Goal: Task Accomplishment & Management: Use online tool/utility

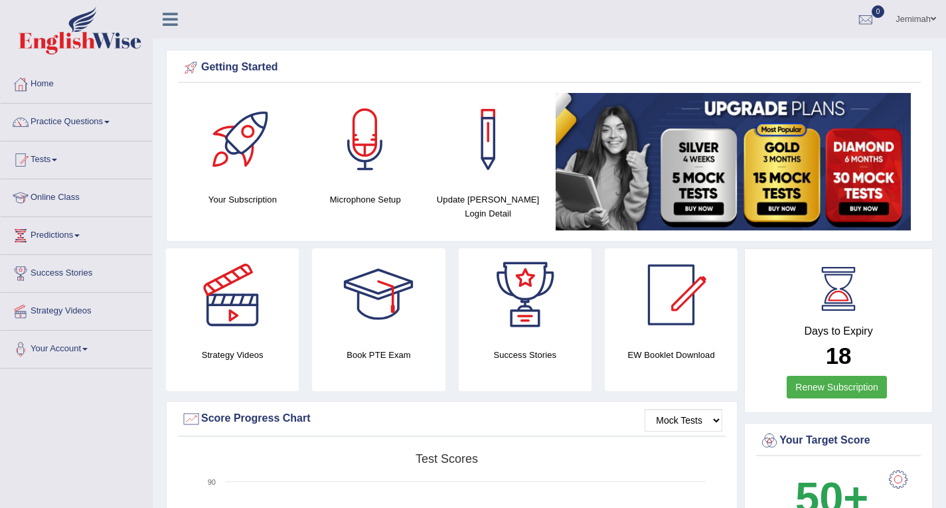
click at [928, 17] on link "Jemimah" at bounding box center [916, 17] width 60 height 35
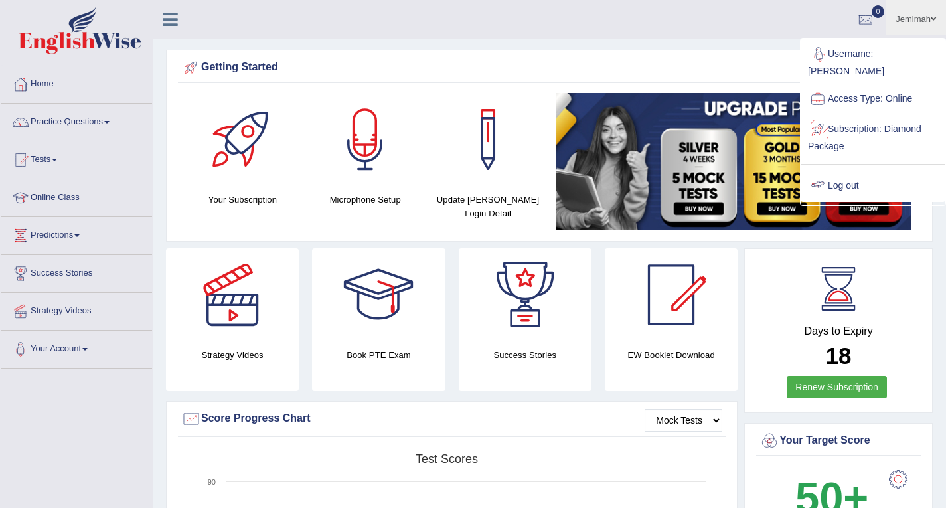
click at [858, 171] on link "Log out" at bounding box center [872, 186] width 143 height 31
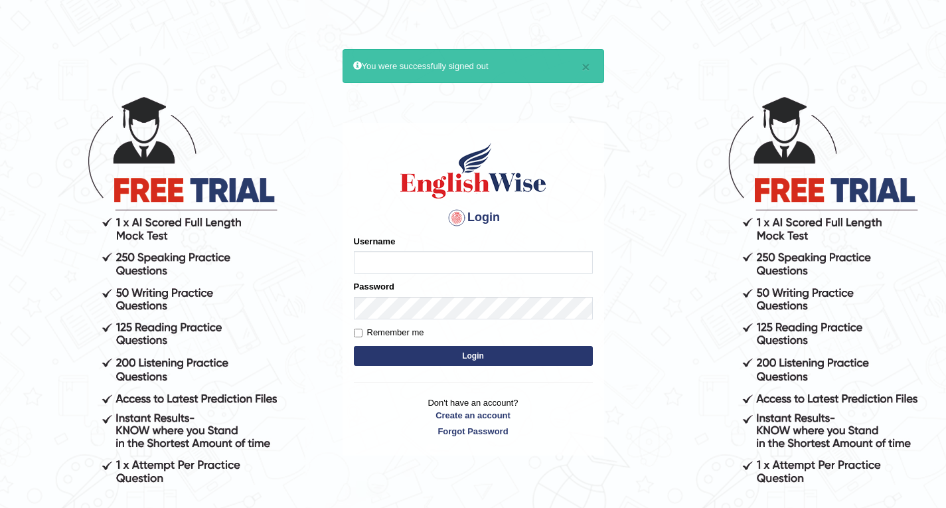
click at [426, 256] on input "Username" at bounding box center [473, 262] width 239 height 23
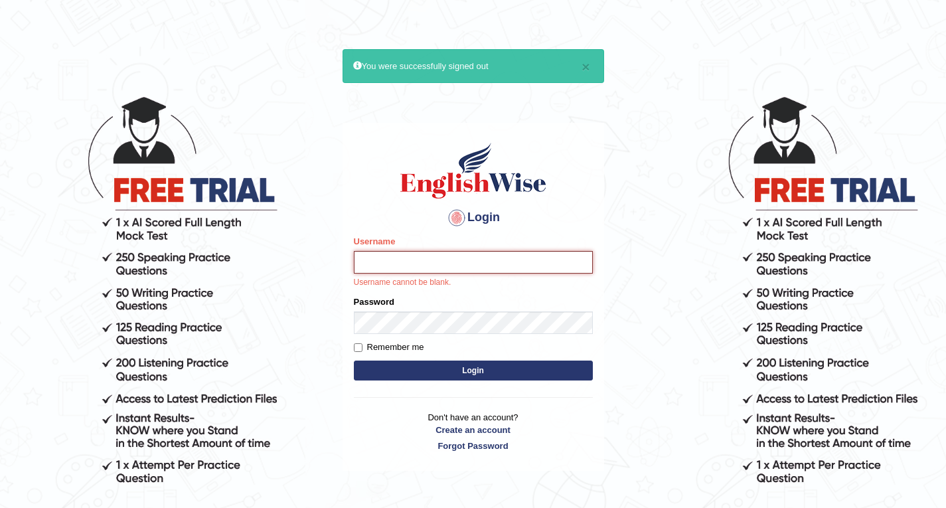
click at [426, 256] on input "Username" at bounding box center [473, 262] width 239 height 23
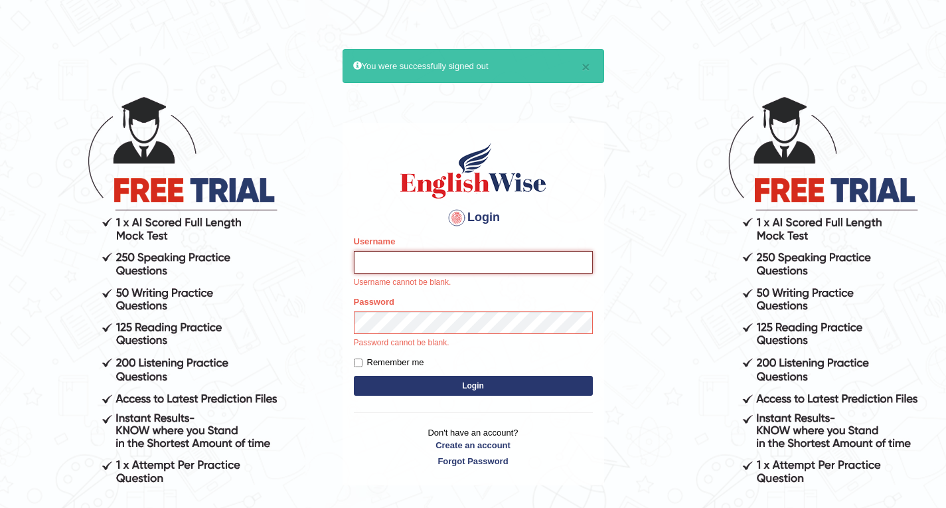
click at [426, 256] on input "Username" at bounding box center [473, 262] width 239 height 23
type input "Jaehun"
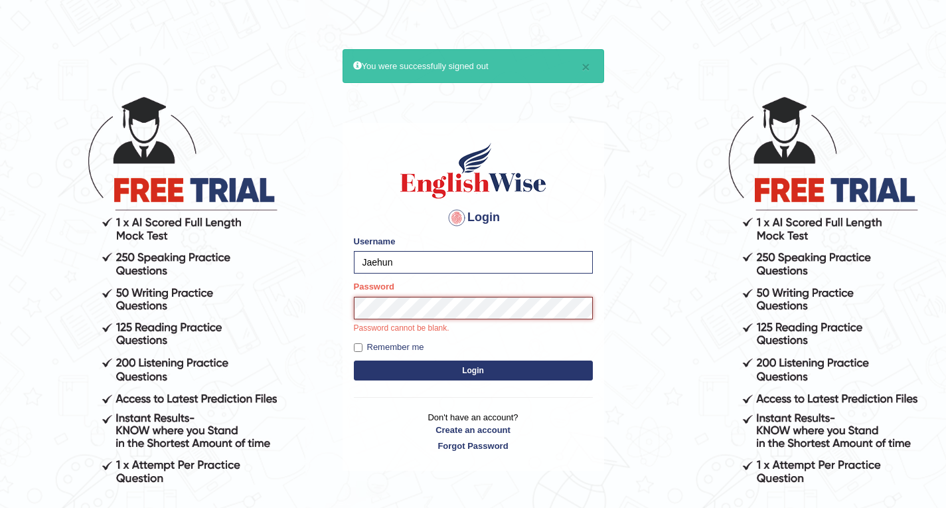
click at [354, 360] on button "Login" at bounding box center [473, 370] width 239 height 20
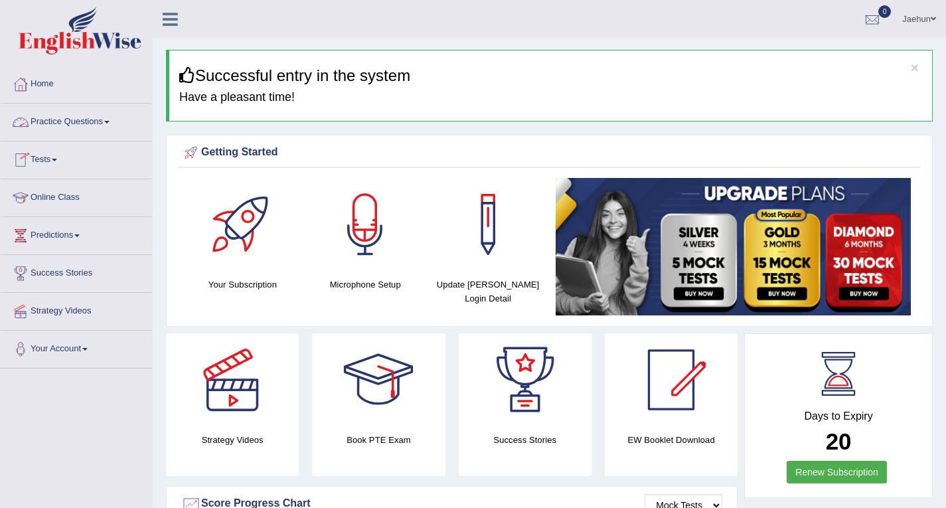
click at [46, 167] on link "Tests" at bounding box center [76, 157] width 151 height 33
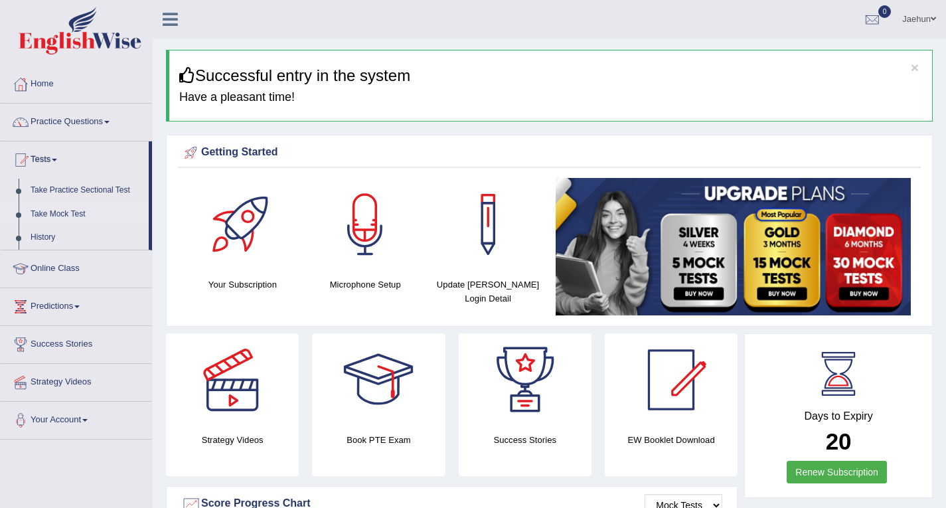
click at [76, 215] on link "Take Mock Test" at bounding box center [87, 214] width 124 height 24
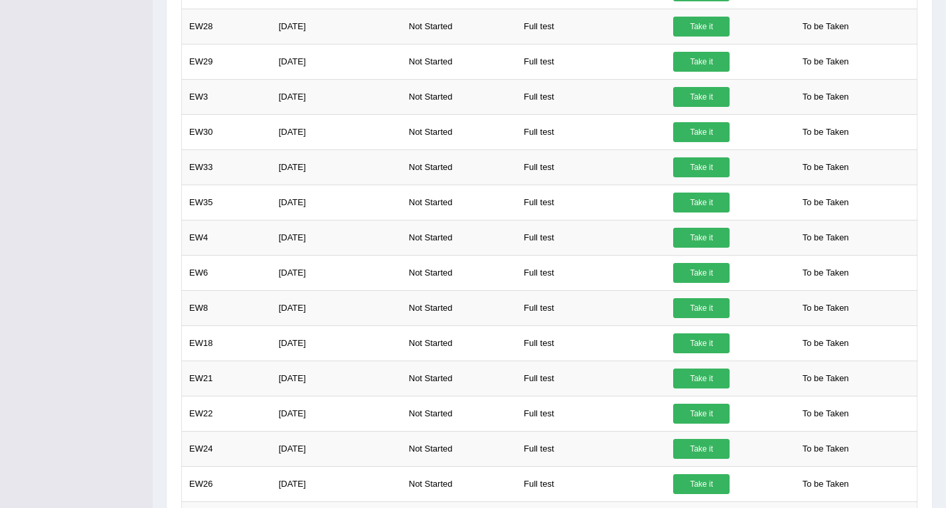
scroll to position [888, 0]
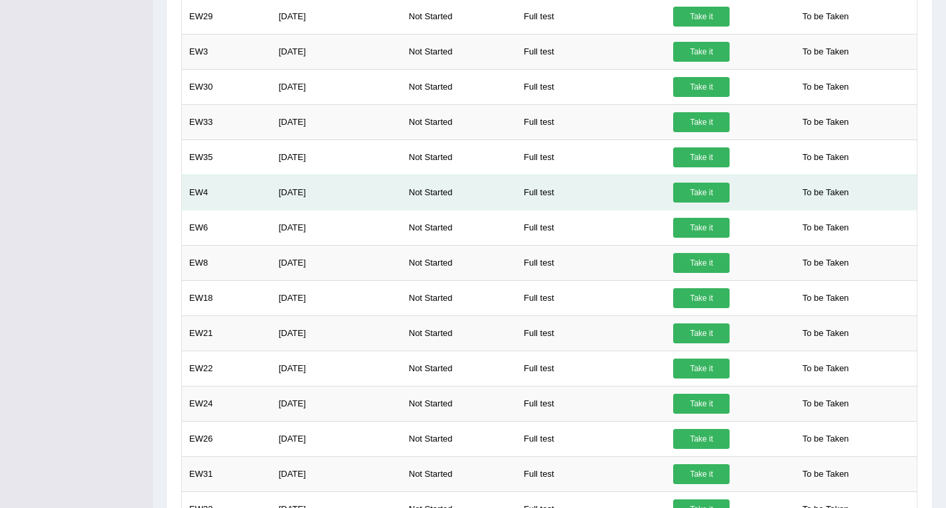
drag, startPoint x: 631, startPoint y: 173, endPoint x: 555, endPoint y: 206, distance: 83.2
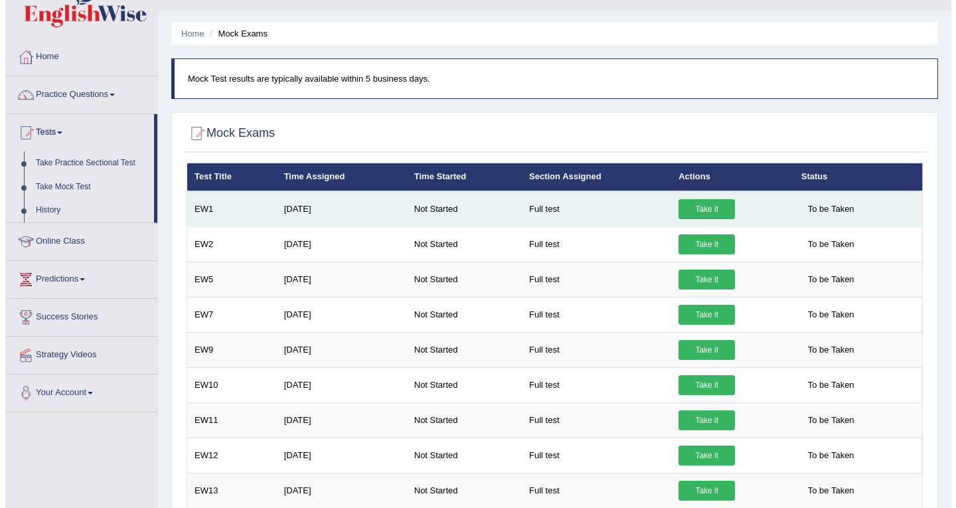
scroll to position [25, 0]
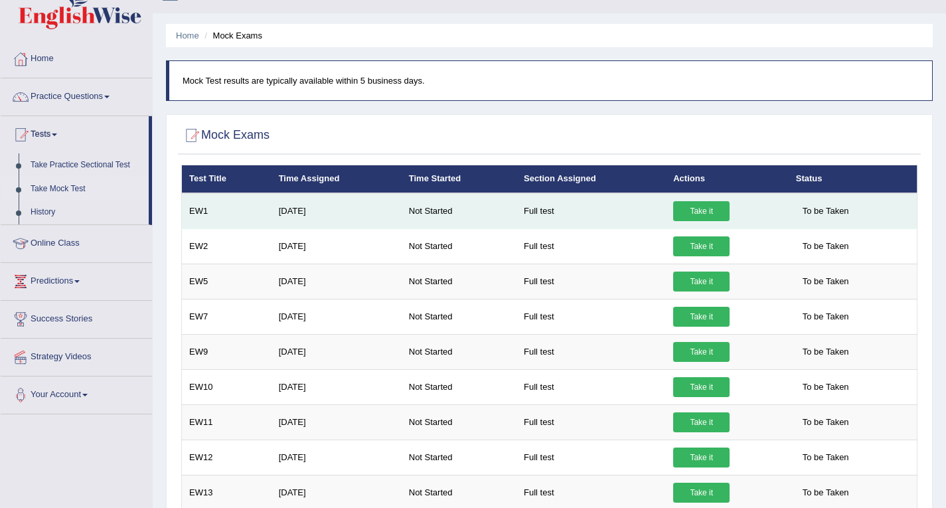
click at [712, 216] on link "Take it" at bounding box center [701, 211] width 56 height 20
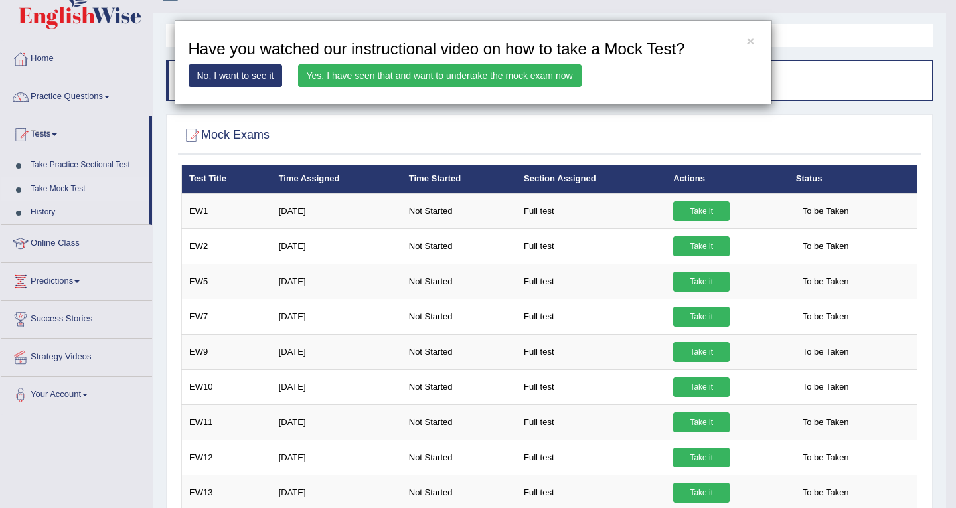
click at [274, 73] on link "No, I want to see it" at bounding box center [236, 75] width 94 height 23
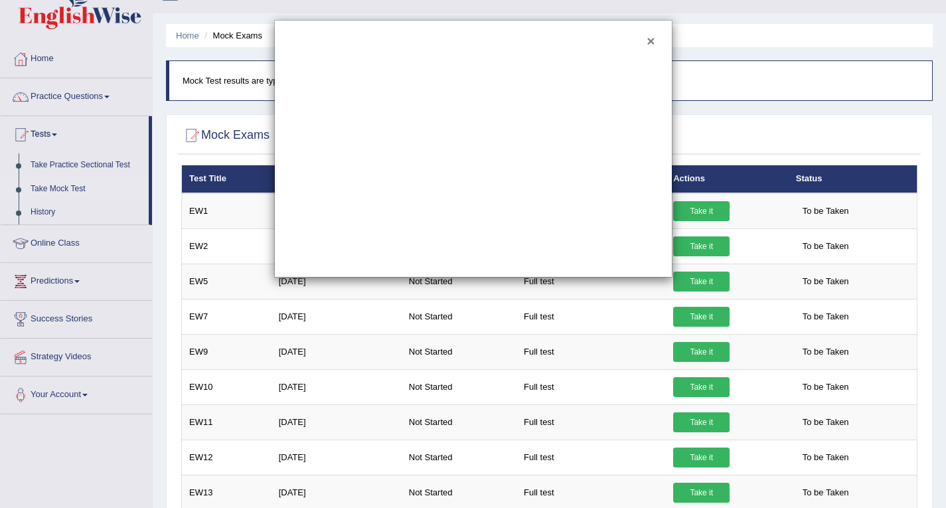
click at [651, 42] on button "×" at bounding box center [651, 41] width 8 height 14
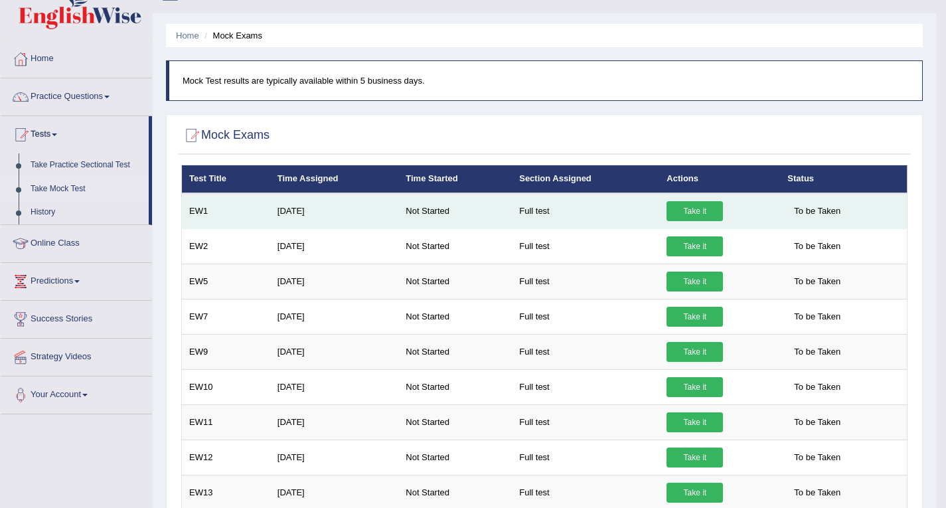
click at [694, 208] on link "Take it" at bounding box center [695, 211] width 56 height 20
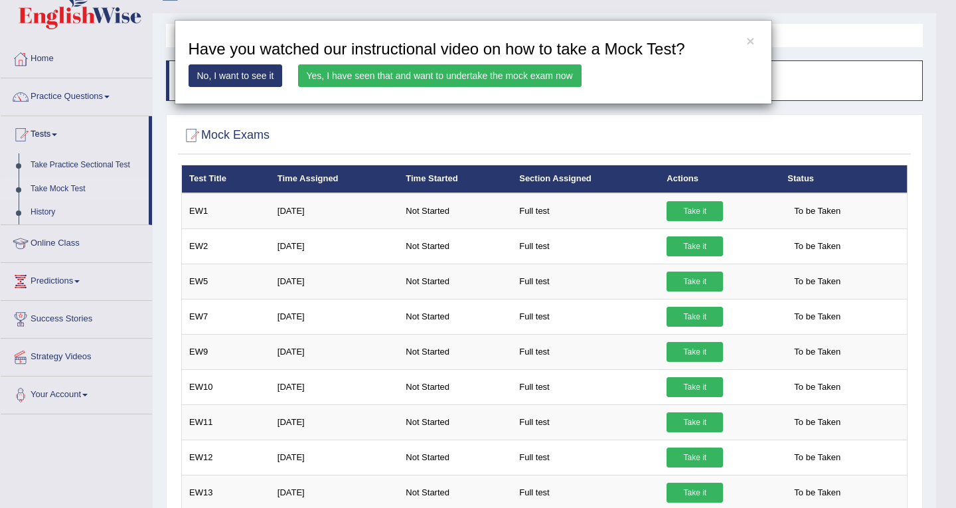
click at [509, 76] on link "Yes, I have seen that and want to undertake the mock exam now" at bounding box center [439, 75] width 283 height 23
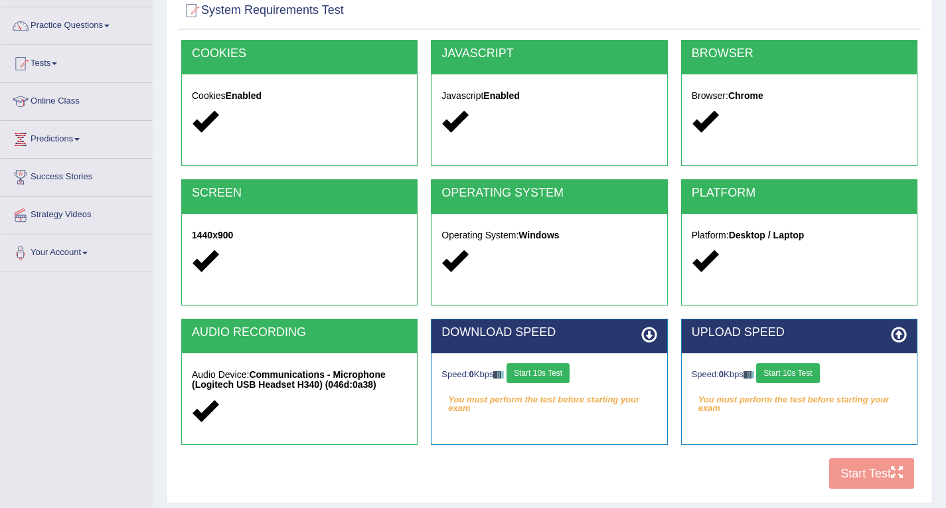
scroll to position [189, 0]
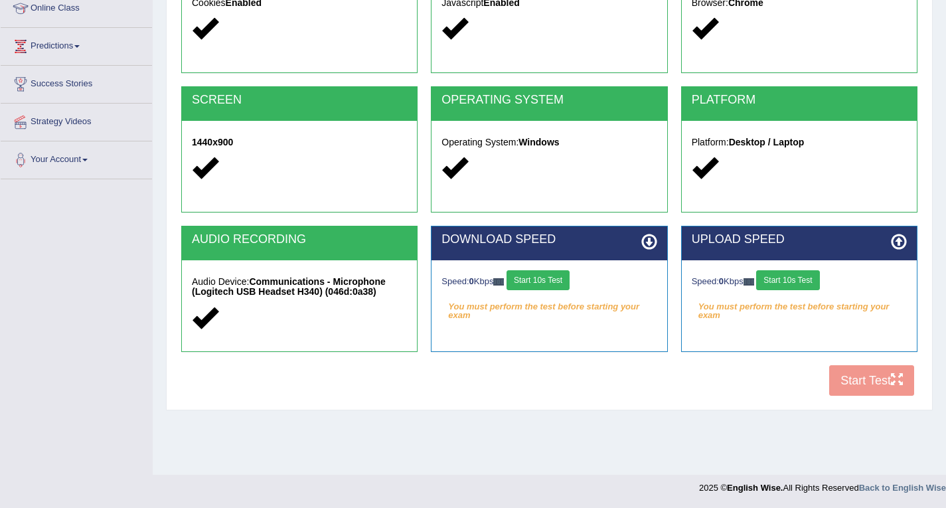
click at [555, 285] on button "Start 10s Test" at bounding box center [538, 280] width 63 height 20
click at [783, 280] on button "Start 10s Test" at bounding box center [787, 280] width 63 height 20
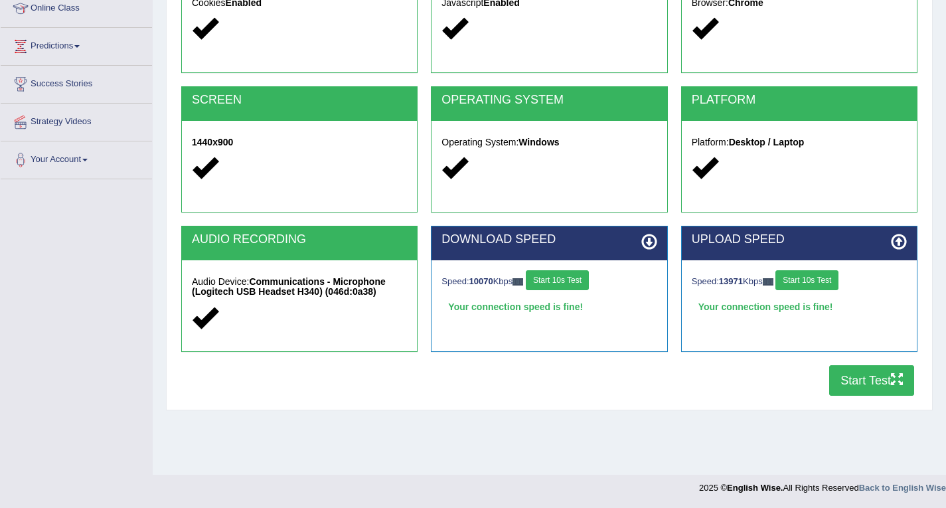
click at [864, 383] on button "Start Test" at bounding box center [871, 380] width 85 height 31
